Goal: Task Accomplishment & Management: Manage account settings

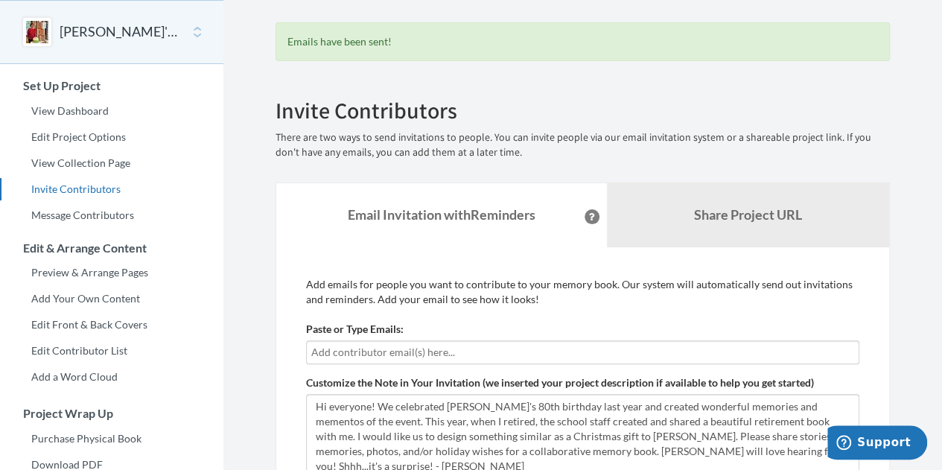
scroll to position [56, 0]
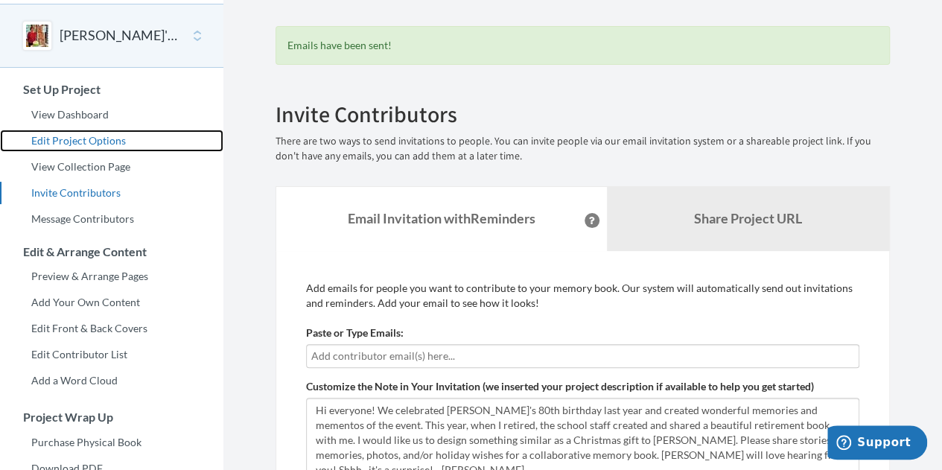
click at [77, 135] on link "Edit Project Options" at bounding box center [111, 141] width 223 height 22
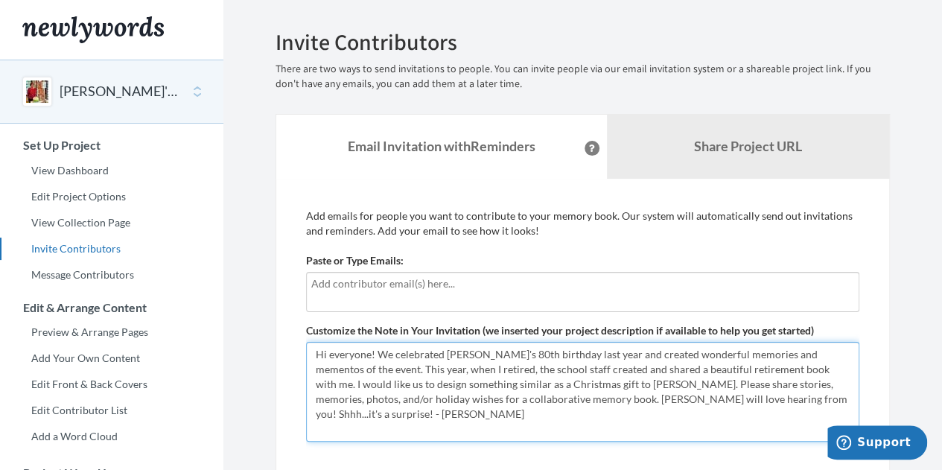
click at [845, 382] on textarea "Hi everyone! We celebrated [PERSON_NAME]'s 80th birthday last year and created …" at bounding box center [582, 392] width 553 height 100
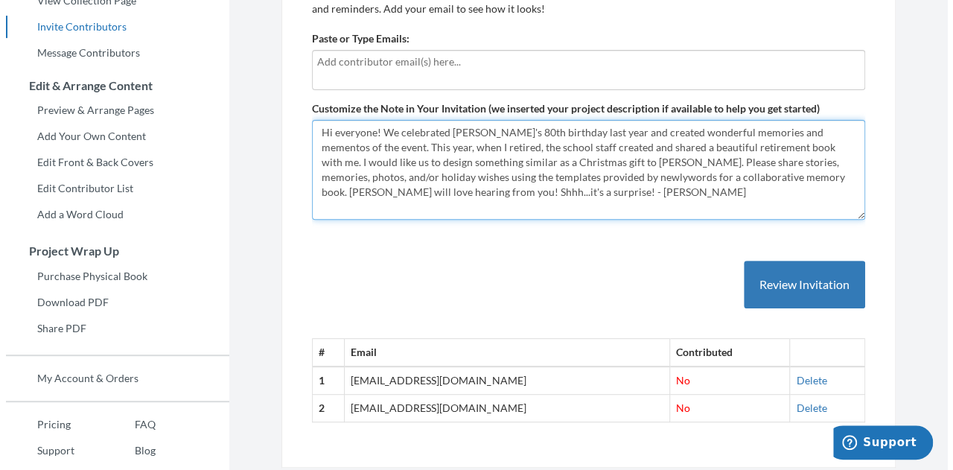
scroll to position [223, 0]
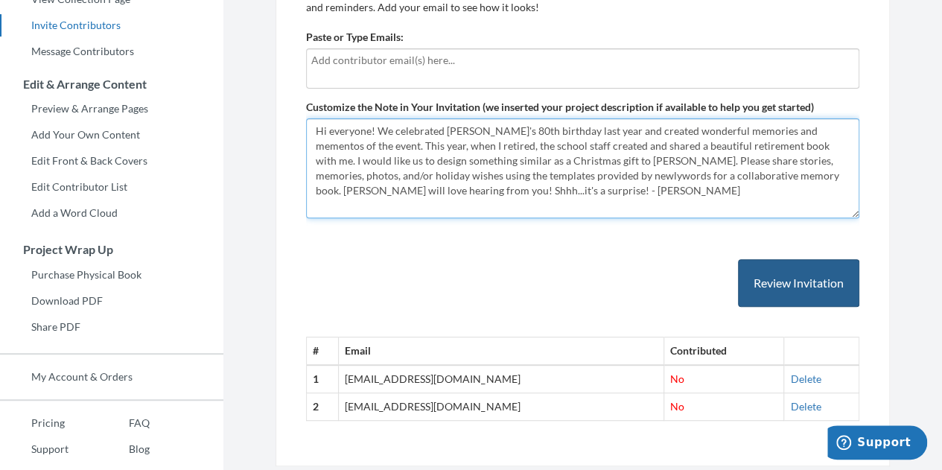
type textarea "Hi everyone! We celebrated [PERSON_NAME]'s 80th birthday last year and created …"
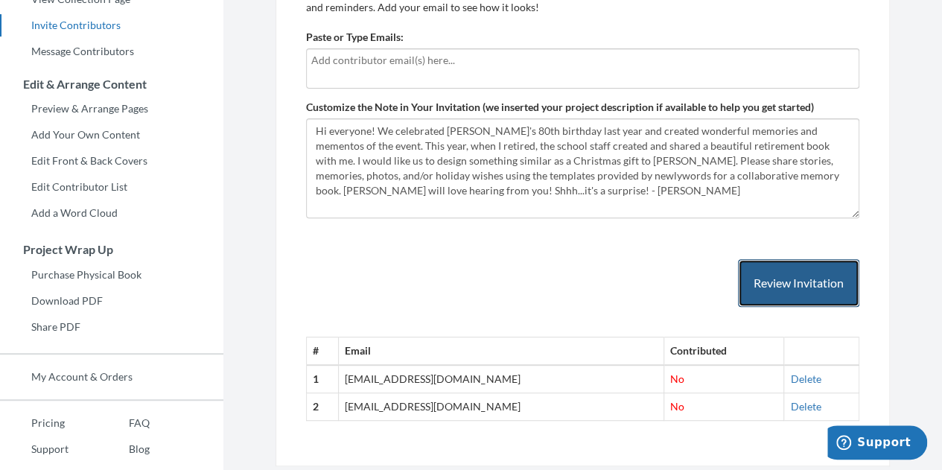
click at [800, 280] on button "Review Invitation" at bounding box center [798, 283] width 121 height 48
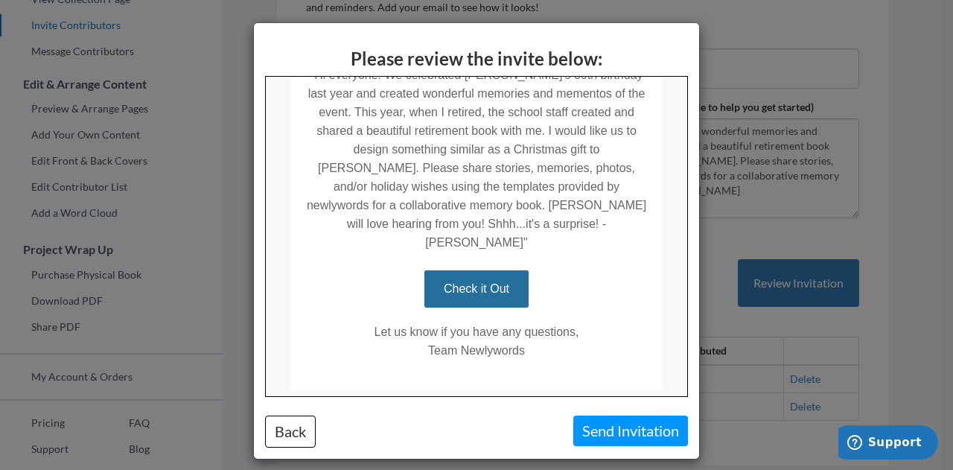
scroll to position [387, 0]
click at [721, 324] on div "Please review the invite below: Back Send Invitation" at bounding box center [476, 235] width 953 height 470
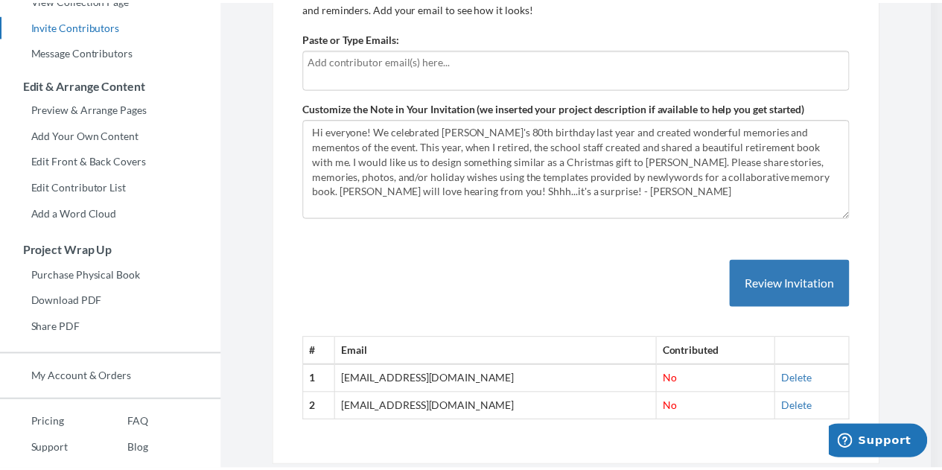
scroll to position [0, 0]
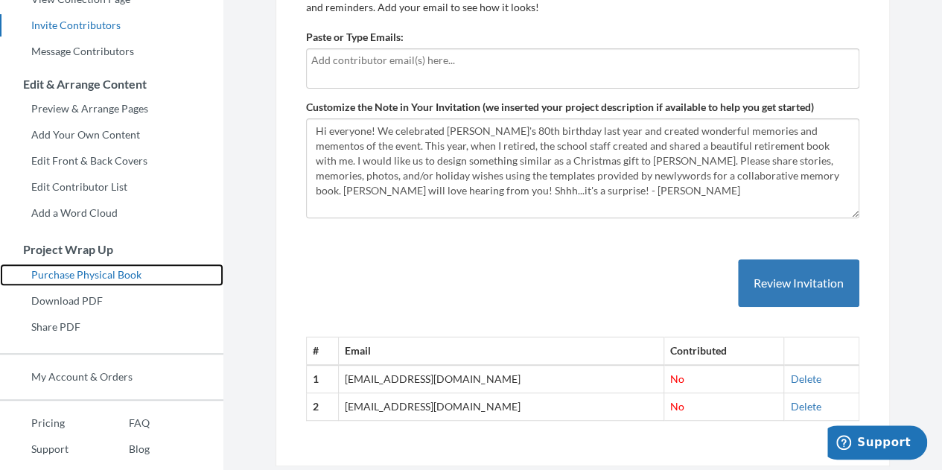
click at [74, 273] on link "Purchase Physical Book" at bounding box center [111, 275] width 223 height 22
